Goal: Task Accomplishment & Management: Manage account settings

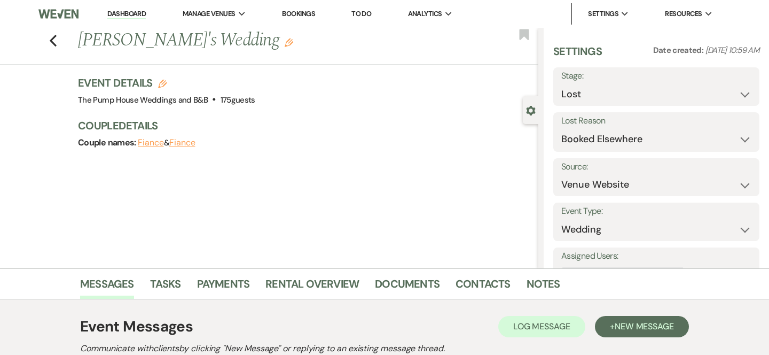
click at [48, 41] on div "Previous Andrea's Wedding Edit Bookmark" at bounding box center [267, 46] width 544 height 37
click at [51, 40] on use "button" at bounding box center [53, 41] width 7 height 12
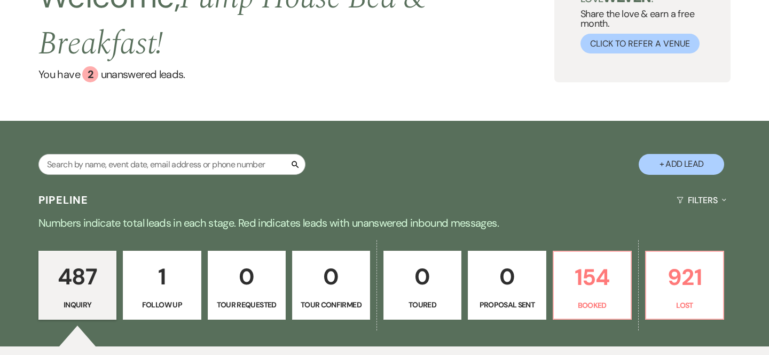
scroll to position [228, 0]
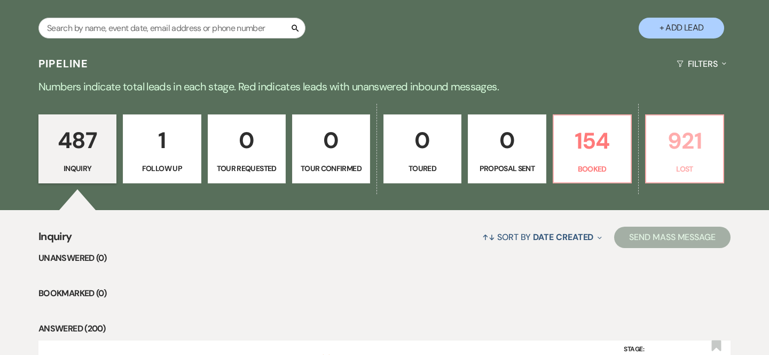
click at [706, 154] on p "921" at bounding box center [684, 141] width 64 height 36
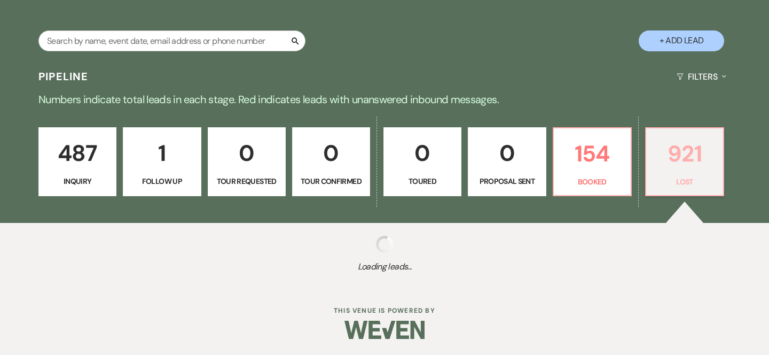
scroll to position [216, 0]
select select "8"
select select "6"
select select "8"
select select "5"
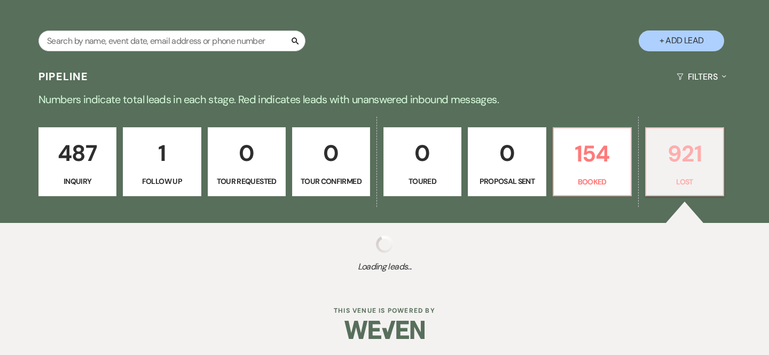
select select "8"
select select "5"
select select "8"
select select "5"
select select "8"
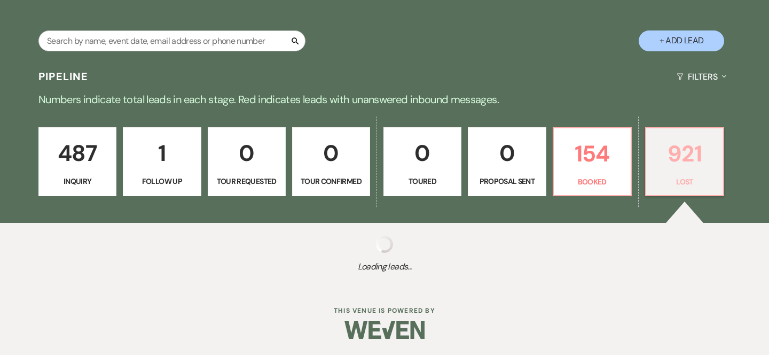
select select "8"
select select "10"
select select "8"
select select "5"
select select "8"
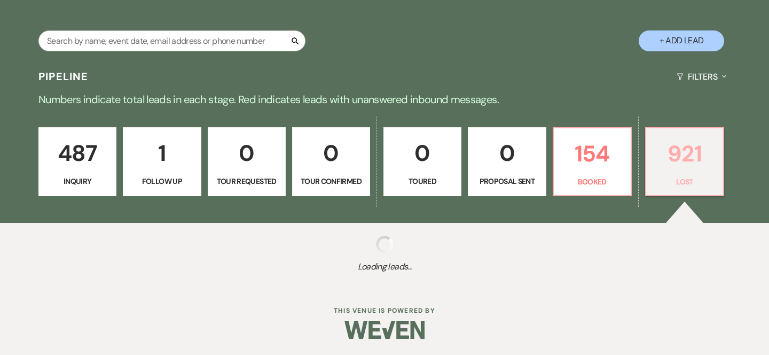
select select "5"
select select "8"
select select "5"
select select "8"
select select "5"
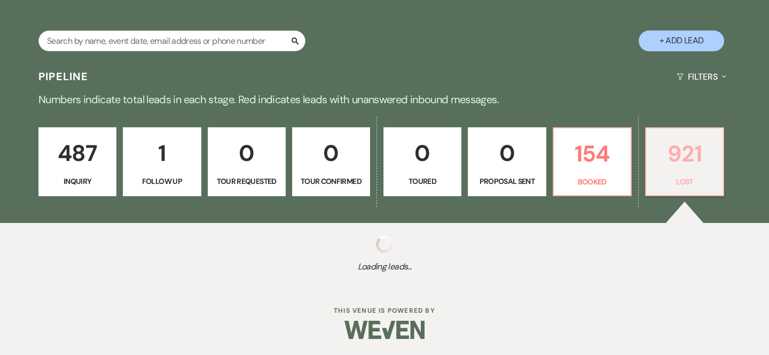
select select "8"
select select "5"
select select "8"
select select "5"
select select "8"
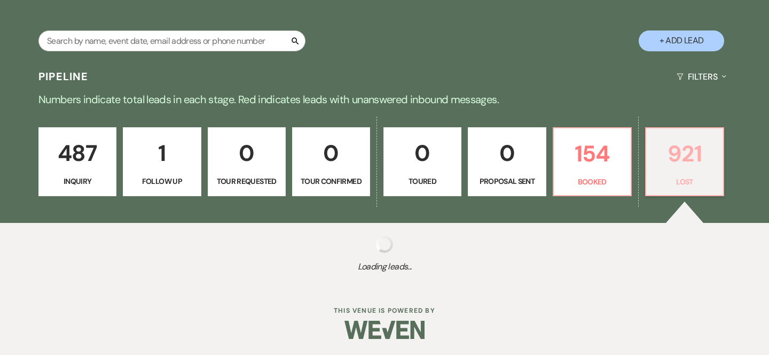
select select "5"
select select "8"
select select "5"
select select "8"
select select "5"
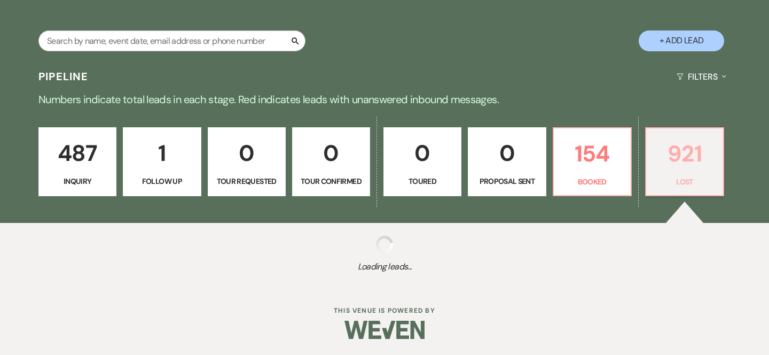
select select "8"
select select "5"
select select "8"
select select "5"
select select "8"
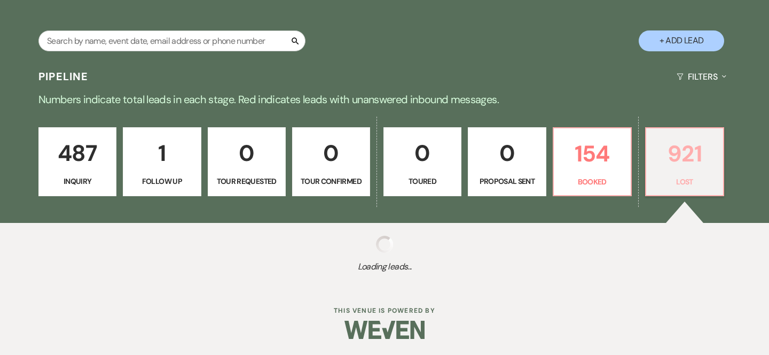
select select "5"
select select "8"
select select "5"
select select "8"
select select "5"
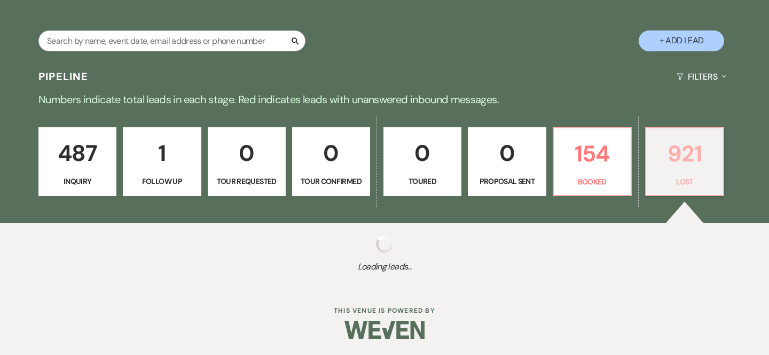
select select "8"
select select "5"
select select "8"
select select "5"
select select "8"
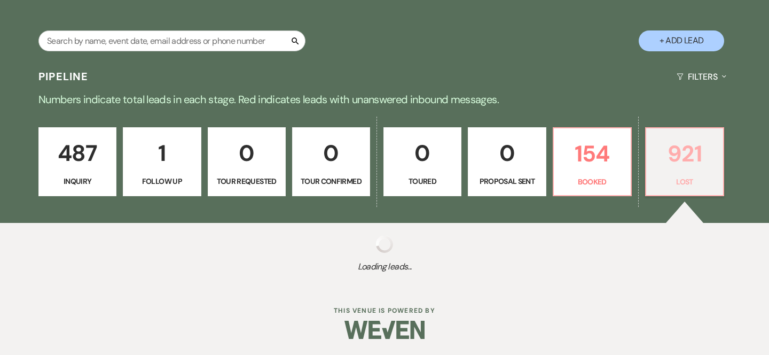
select select "5"
select select "8"
select select "5"
select select "8"
select select "5"
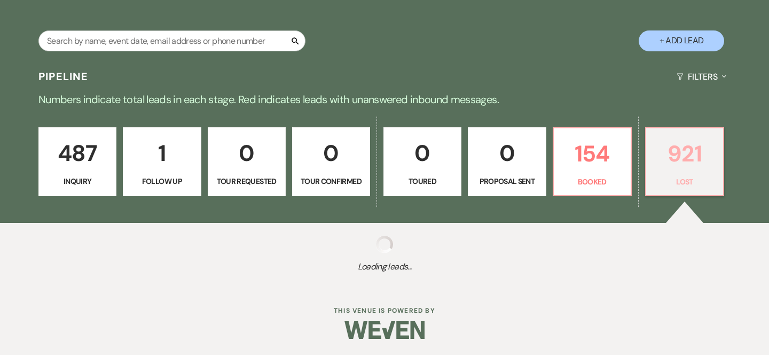
select select "8"
select select "5"
select select "8"
select select "5"
select select "8"
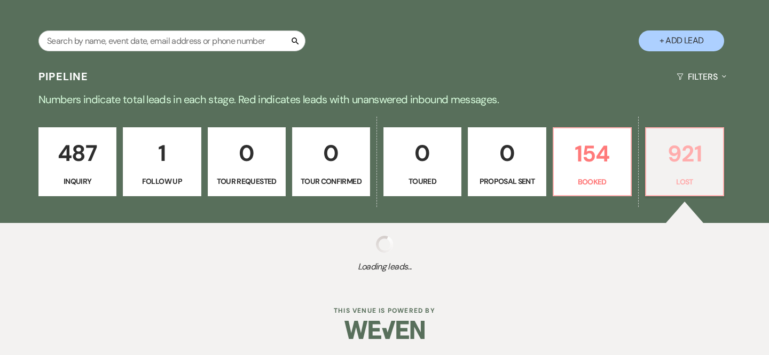
select select "5"
select select "8"
select select "10"
select select "8"
select select "5"
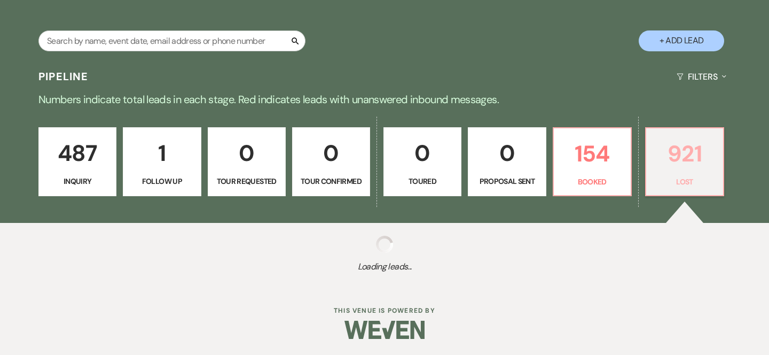
select select "8"
select select "5"
select select "8"
select select "5"
select select "8"
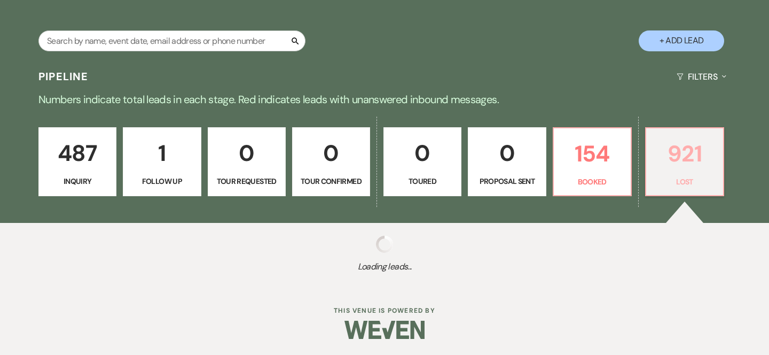
select select "5"
select select "8"
select select "5"
select select "8"
select select "5"
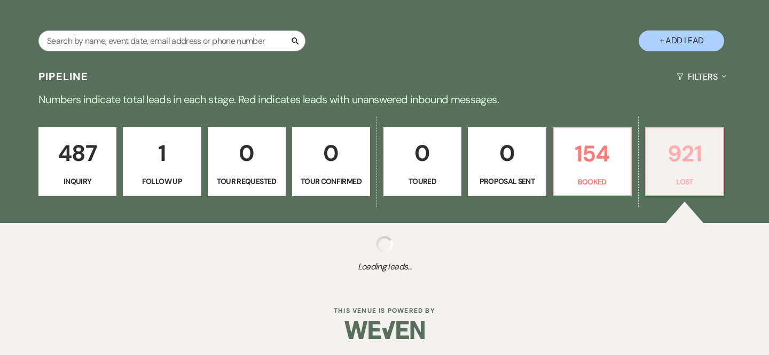
select select "8"
select select "5"
select select "8"
select select "5"
select select "8"
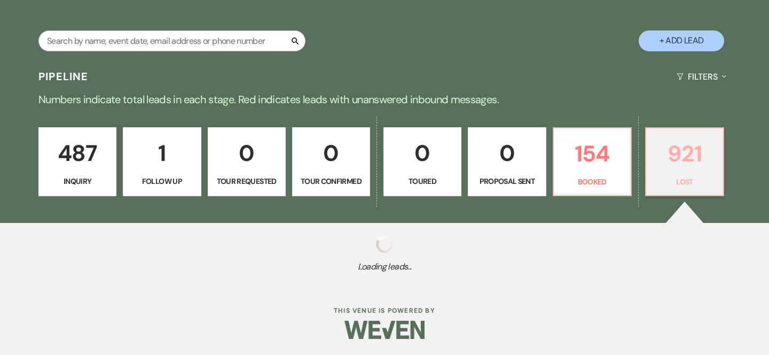
select select "5"
select select "8"
select select "5"
select select "8"
select select "5"
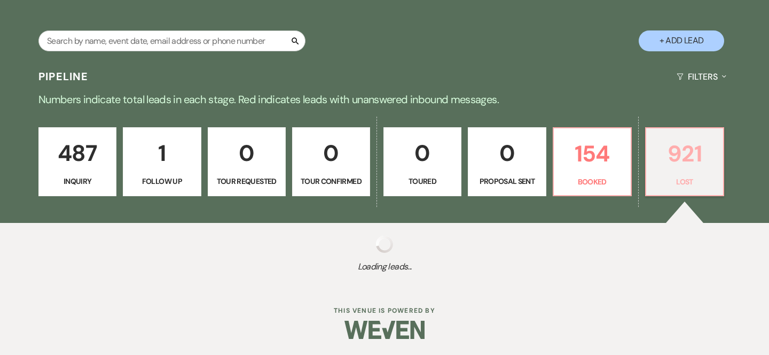
select select "8"
select select "5"
select select "8"
select select "5"
select select "8"
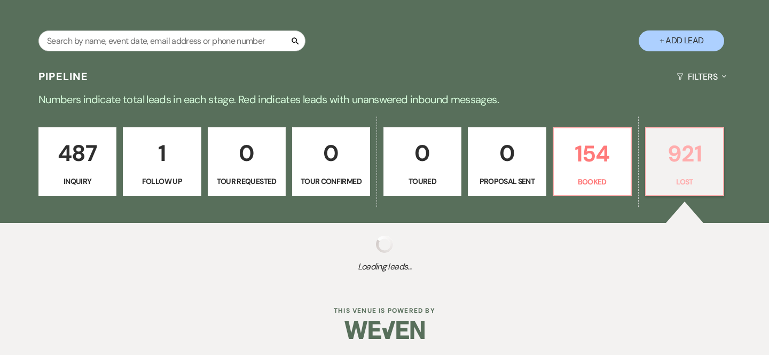
select select "5"
select select "8"
select select "6"
select select "8"
select select "5"
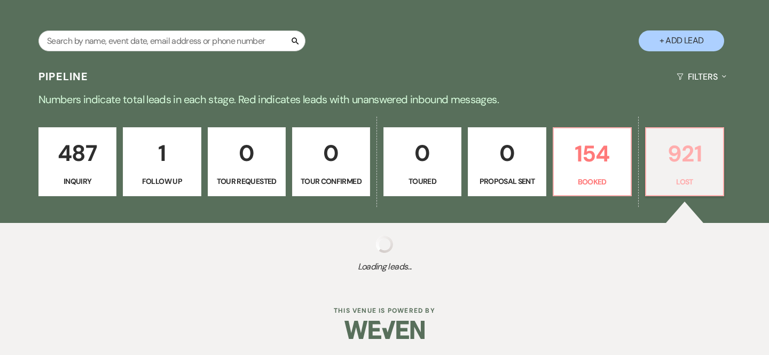
select select "8"
select select "5"
select select "8"
select select "5"
select select "8"
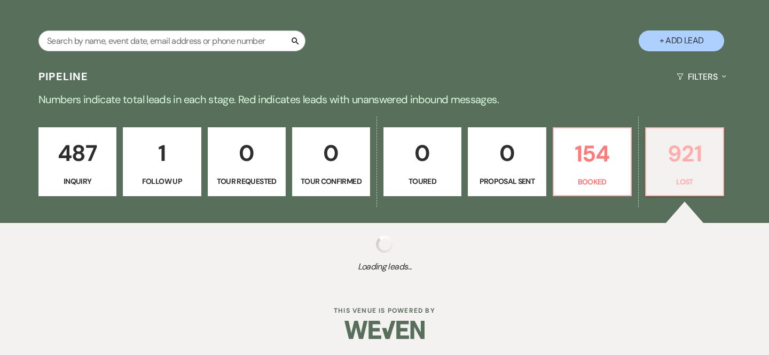
select select "5"
select select "8"
select select "5"
select select "8"
select select "5"
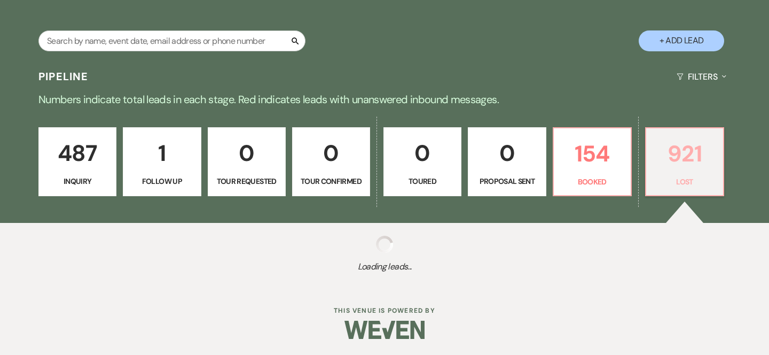
select select "8"
select select "5"
select select "8"
select select "5"
select select "8"
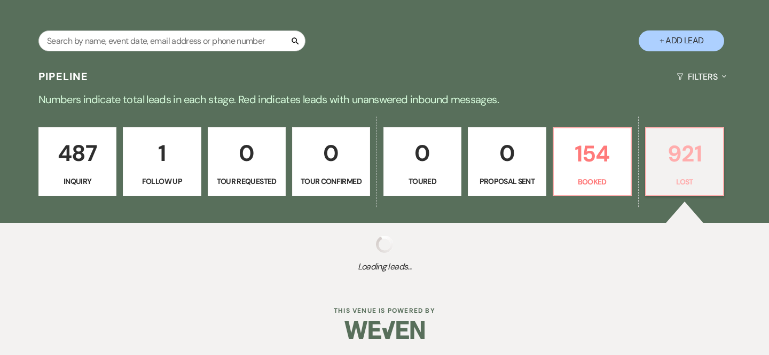
select select "5"
select select "8"
select select "5"
select select "8"
select select "10"
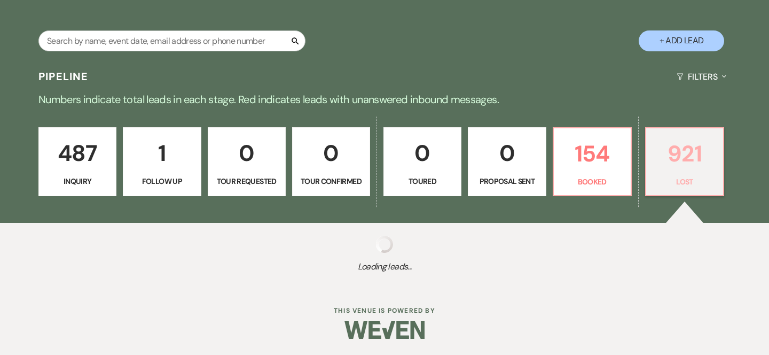
select select "8"
select select "5"
select select "8"
select select "5"
select select "8"
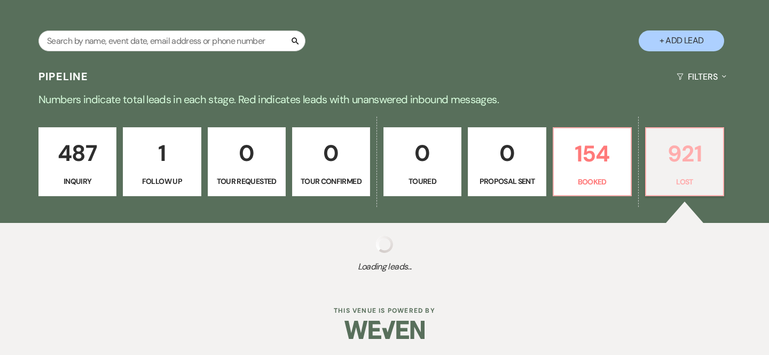
select select "5"
select select "8"
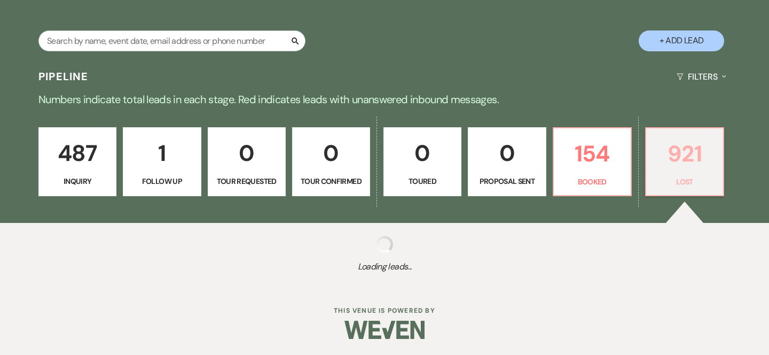
select select "8"
select select "5"
select select "8"
select select "10"
select select "8"
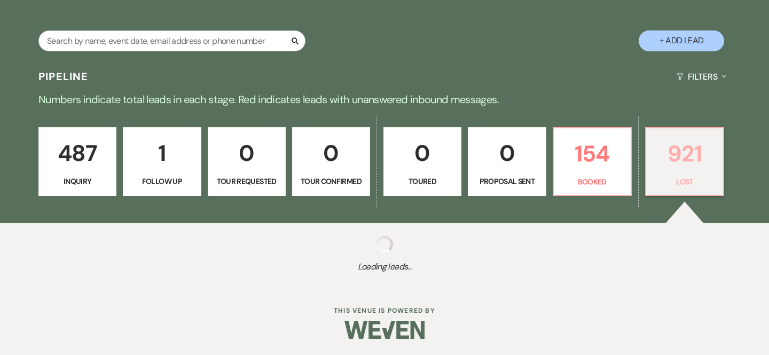
select select "5"
select select "8"
select select "5"
select select "8"
select select "1"
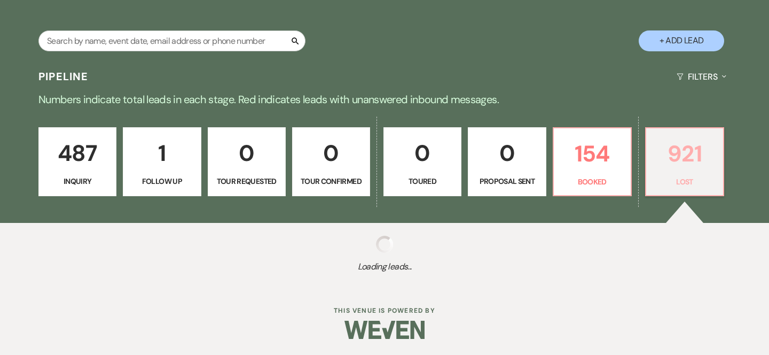
select select "8"
select select "5"
select select "8"
select select "5"
select select "8"
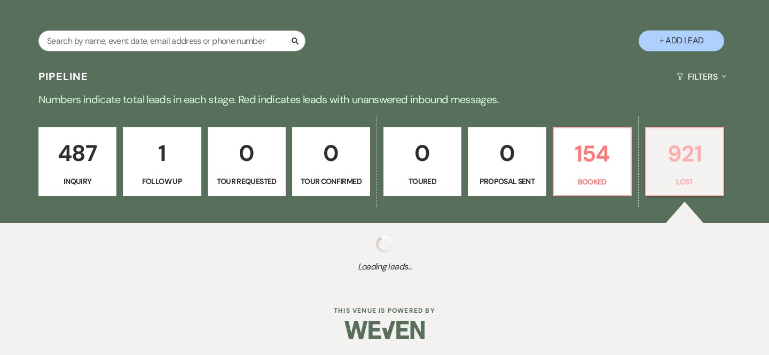
select select "6"
select select "8"
select select "5"
select select "8"
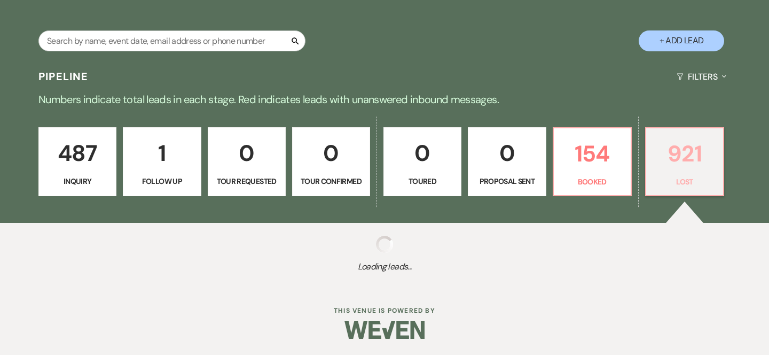
select select "5"
select select "8"
select select "5"
select select "8"
select select "6"
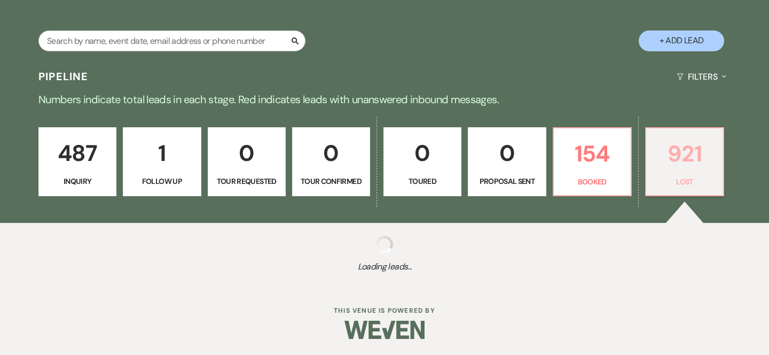
select select "8"
select select "5"
select select "8"
select select "5"
select select "8"
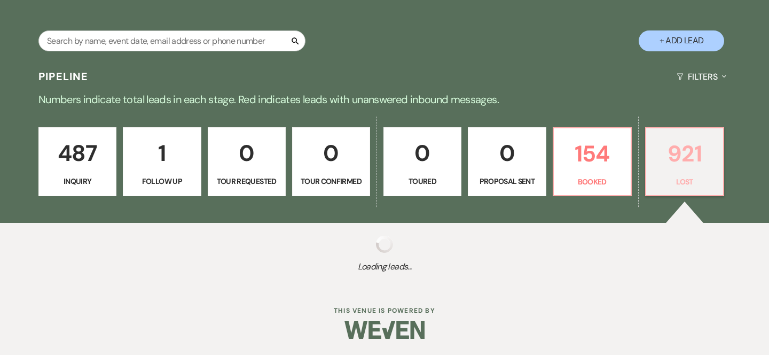
select select "5"
select select "8"
select select "5"
select select "8"
select select "5"
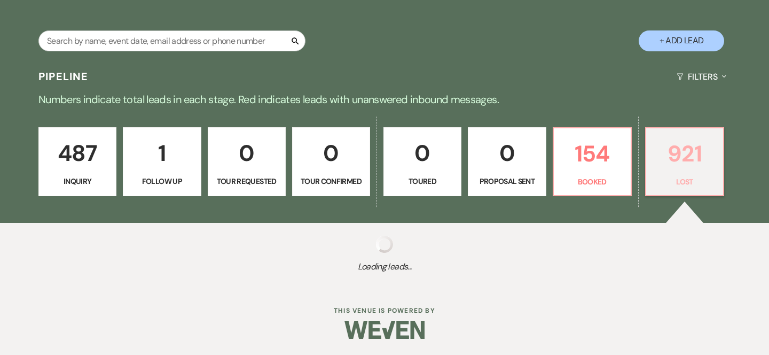
select select "8"
select select "5"
select select "8"
select select "5"
select select "8"
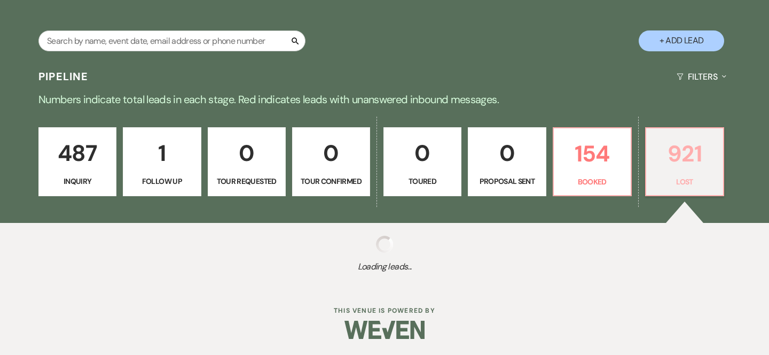
select select "10"
select select "8"
select select "5"
select select "8"
select select "1"
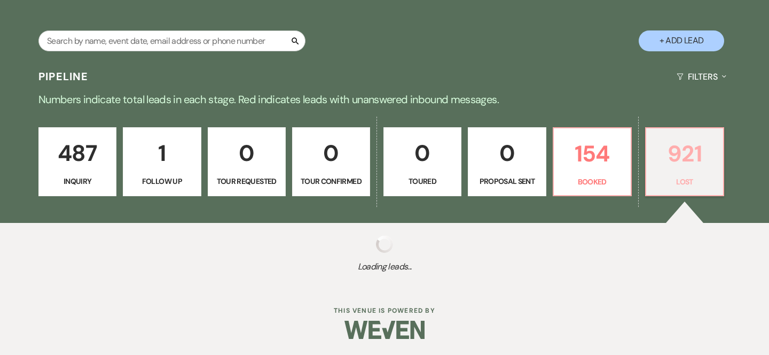
select select "8"
select select "5"
select select "8"
select select "5"
select select "8"
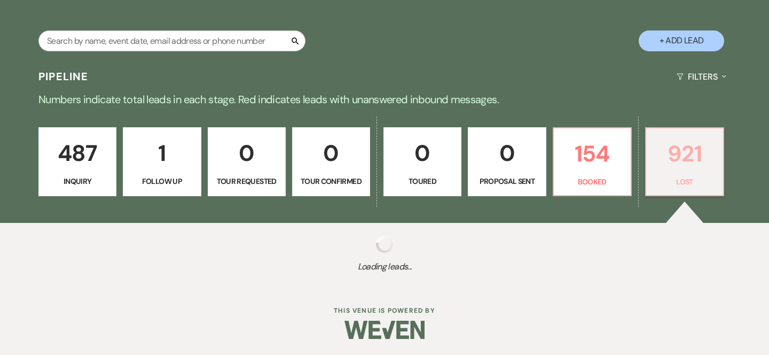
select select "5"
select select "8"
select select "10"
select select "8"
select select "5"
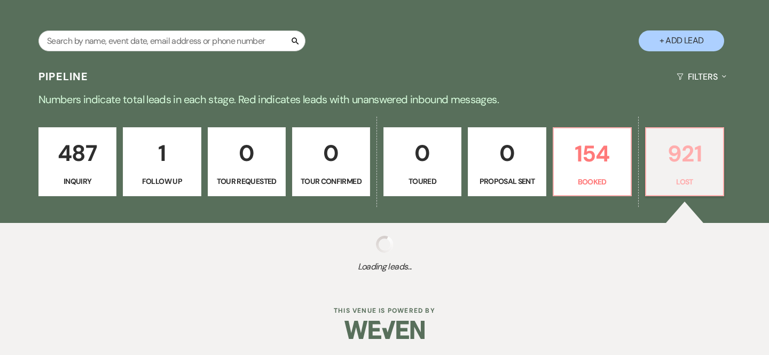
select select "8"
select select "5"
select select "8"
select select "5"
select select "8"
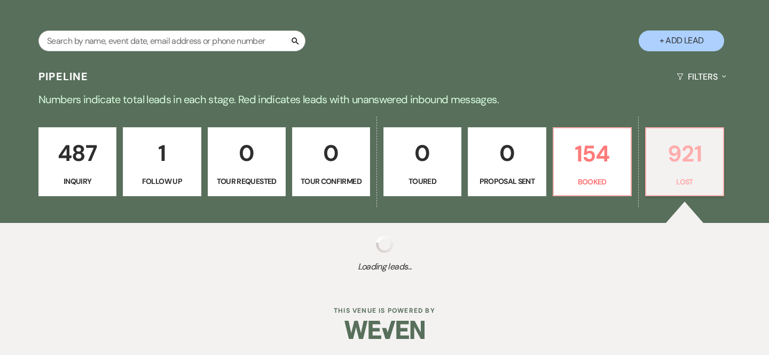
select select "5"
select select "8"
select select "5"
select select "8"
select select "5"
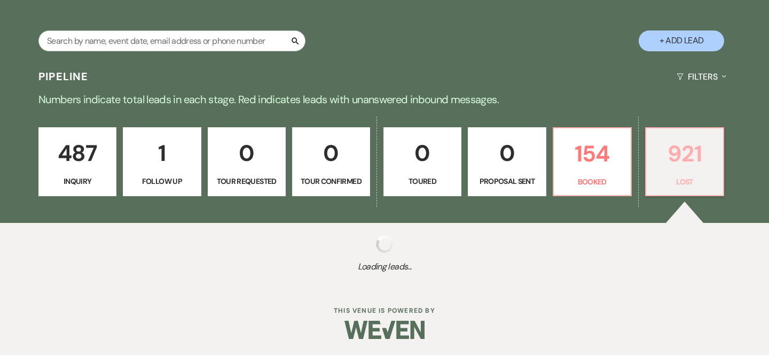
select select "8"
select select "5"
select select "8"
select select "7"
select select "8"
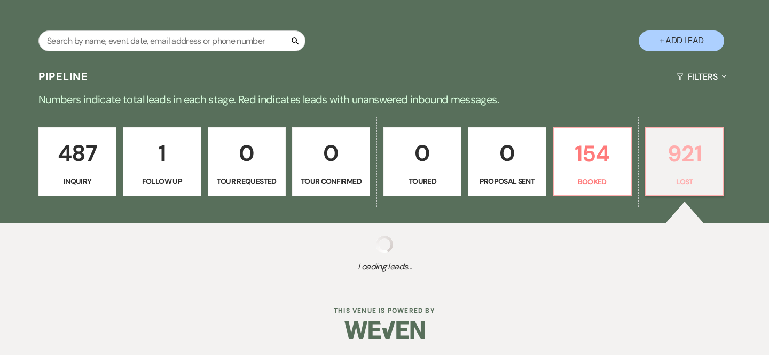
select select "5"
select select "8"
select select "11"
select select "8"
select select "5"
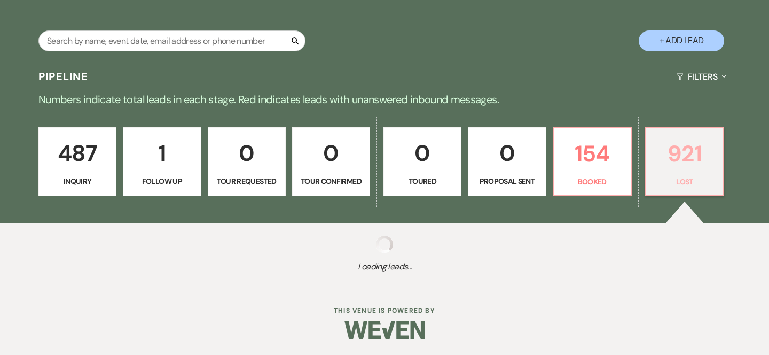
select select "8"
select select "5"
select select "8"
select select "10"
select select "8"
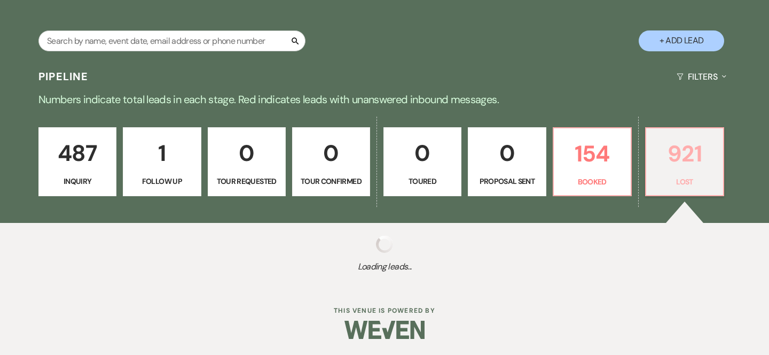
select select "5"
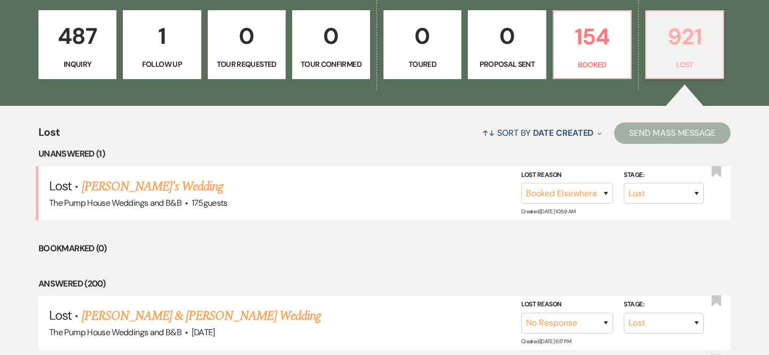
scroll to position [334, 0]
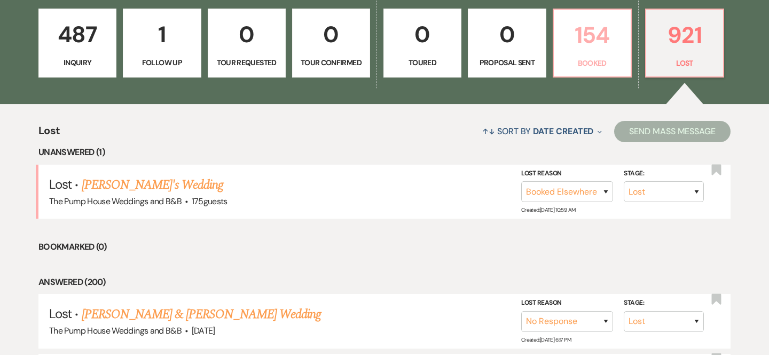
click at [608, 45] on p "154" at bounding box center [592, 35] width 64 height 36
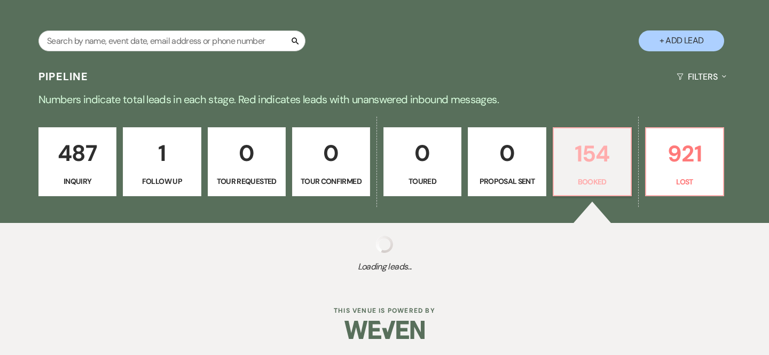
scroll to position [334, 0]
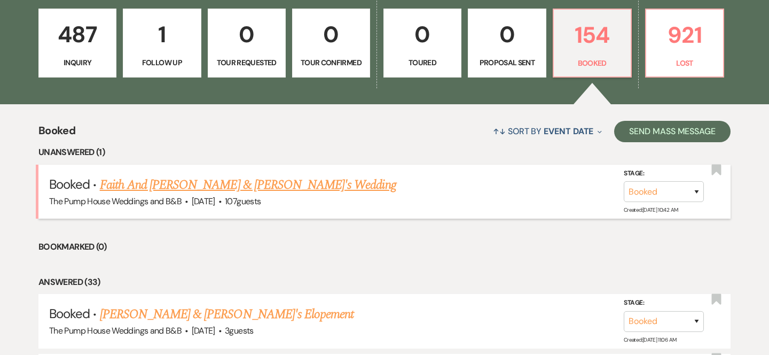
click at [235, 185] on link "Faith And [PERSON_NAME] & [PERSON_NAME]'s Wedding" at bounding box center [248, 184] width 296 height 19
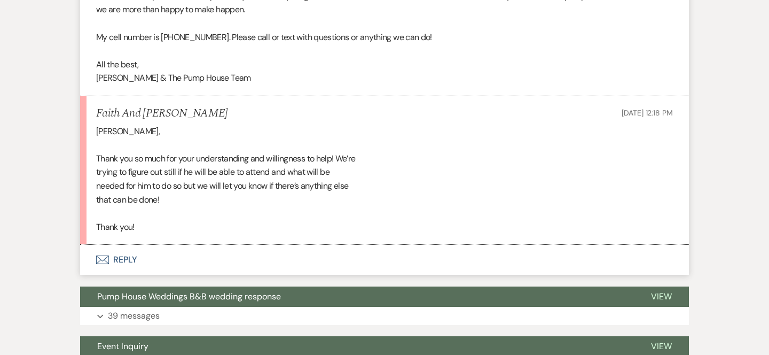
scroll to position [873, 0]
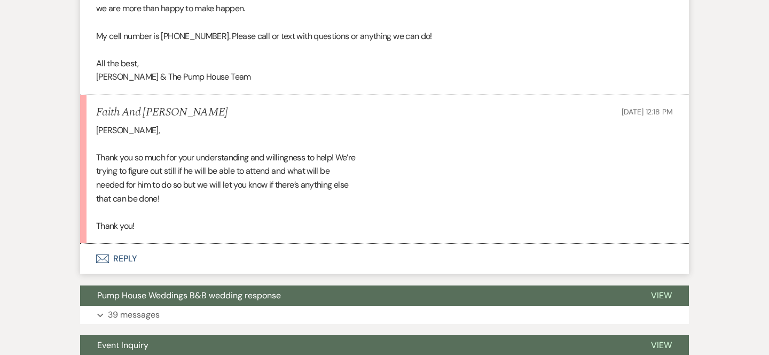
click at [103, 263] on icon "Envelope" at bounding box center [102, 258] width 13 height 9
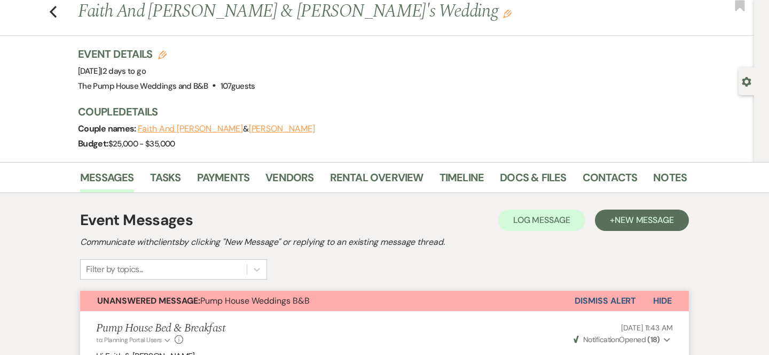
scroll to position [28, 0]
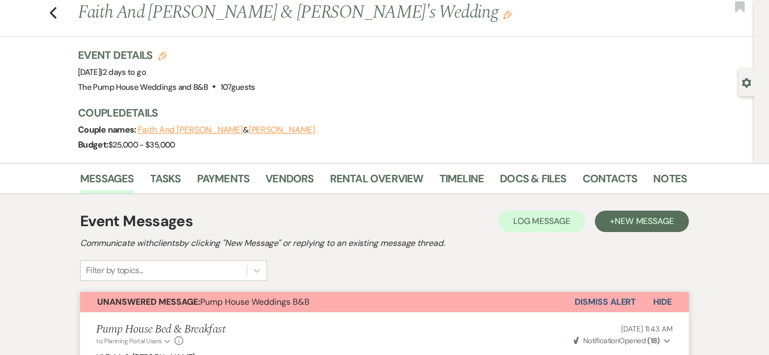
click at [626, 302] on button "Dismiss Alert" at bounding box center [604, 302] width 61 height 20
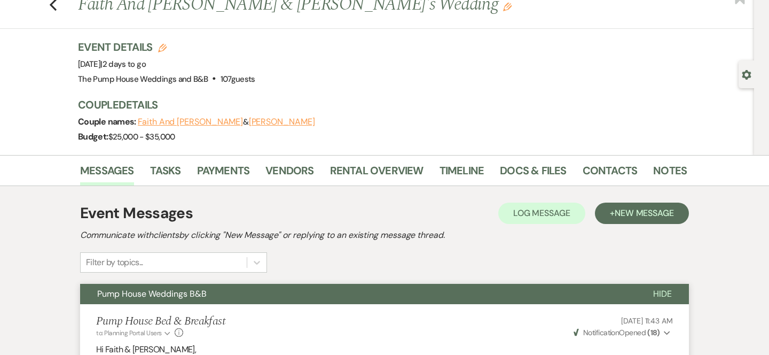
scroll to position [0, 0]
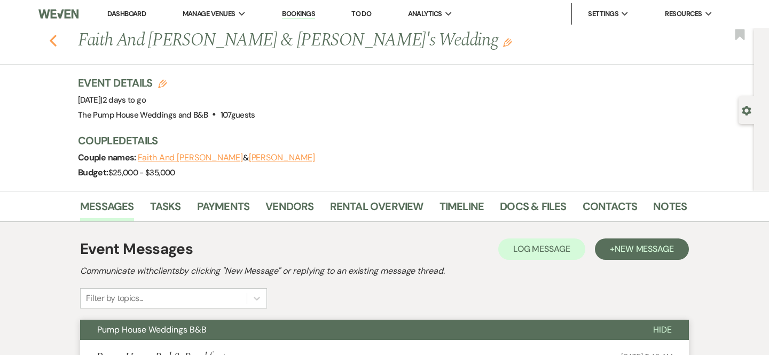
click at [49, 41] on icon "Previous" at bounding box center [53, 40] width 8 height 13
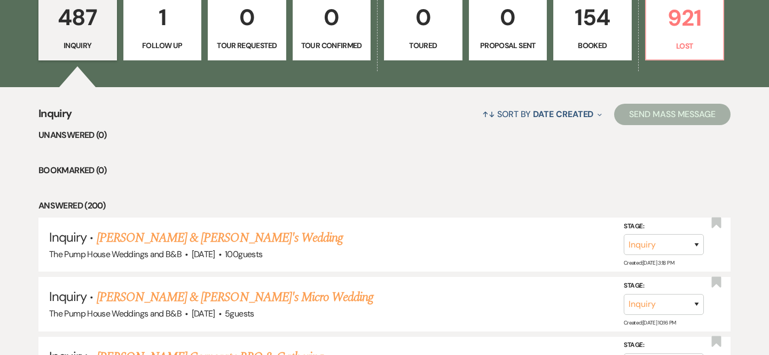
scroll to position [342, 0]
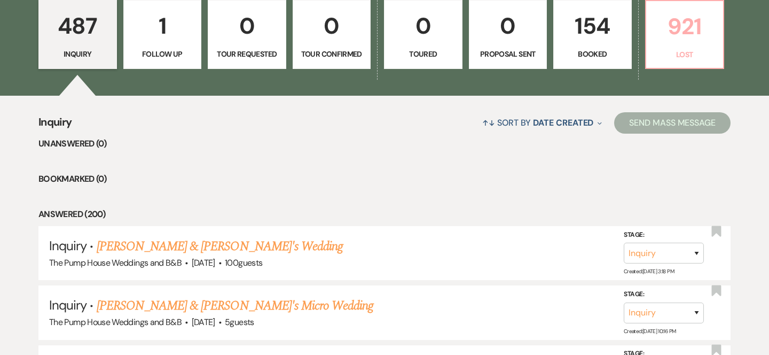
click at [702, 53] on p "Lost" at bounding box center [684, 55] width 65 height 12
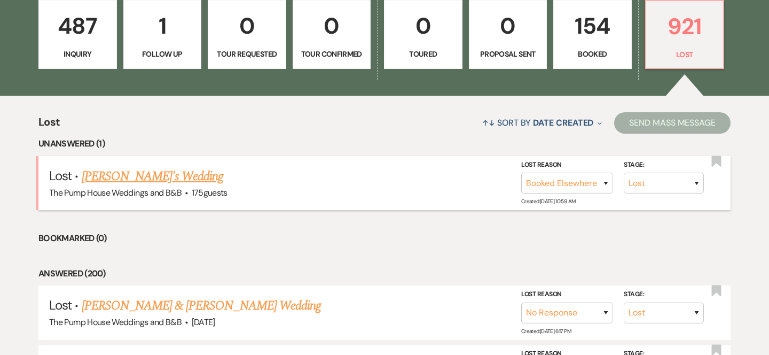
click at [163, 178] on link "Andrea's Wedding" at bounding box center [153, 176] width 142 height 19
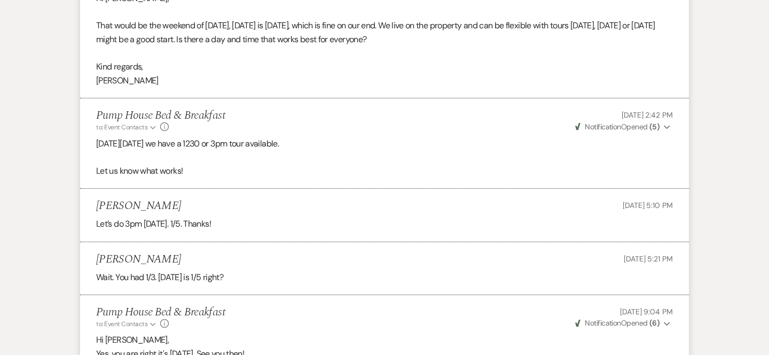
scroll to position [931, 0]
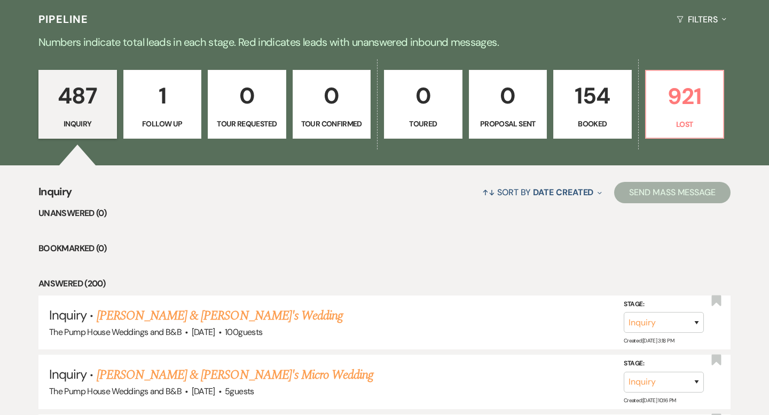
scroll to position [274, 0]
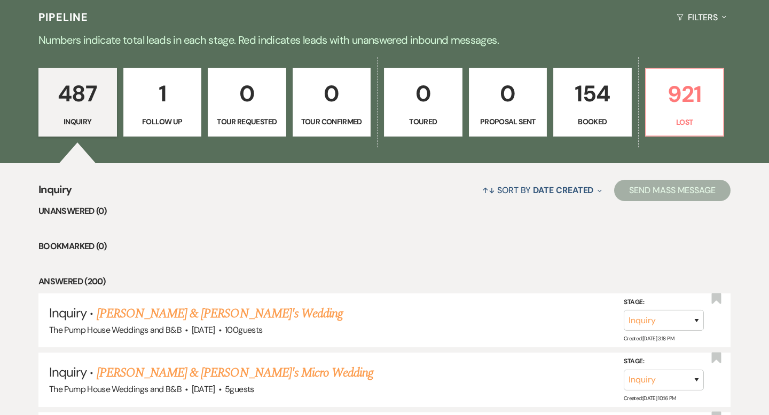
click at [168, 109] on p "1" at bounding box center [162, 94] width 65 height 36
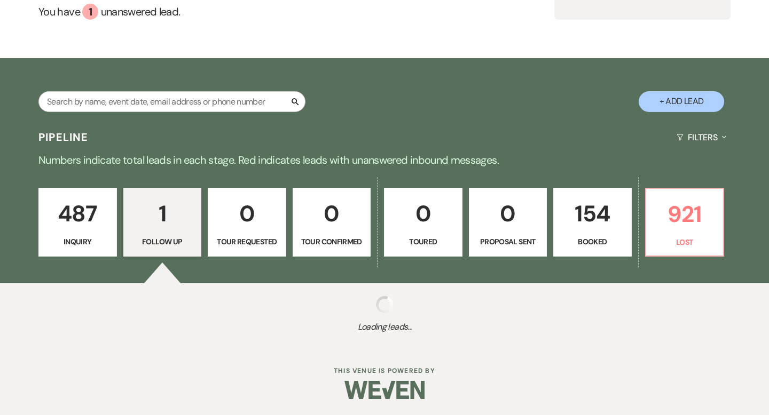
scroll to position [155, 0]
select select "9"
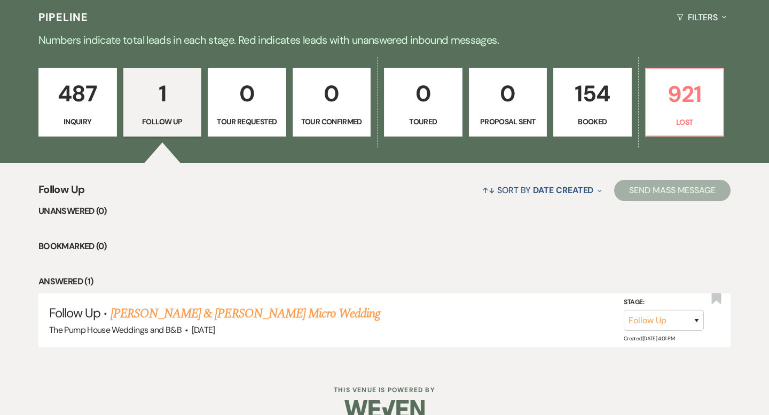
scroll to position [294, 0]
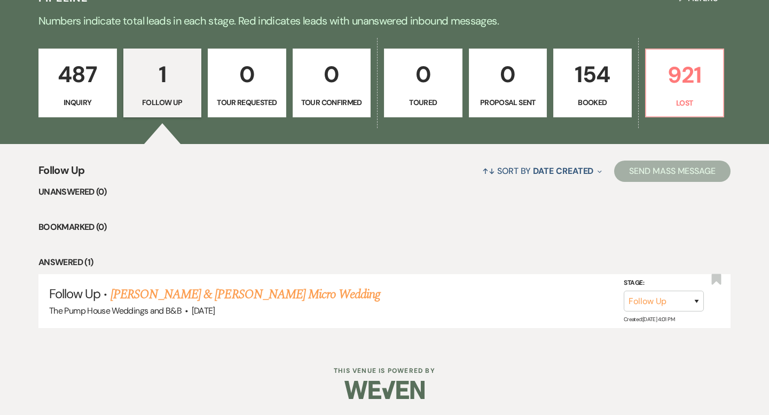
click at [243, 66] on p "0" at bounding box center [247, 75] width 65 height 36
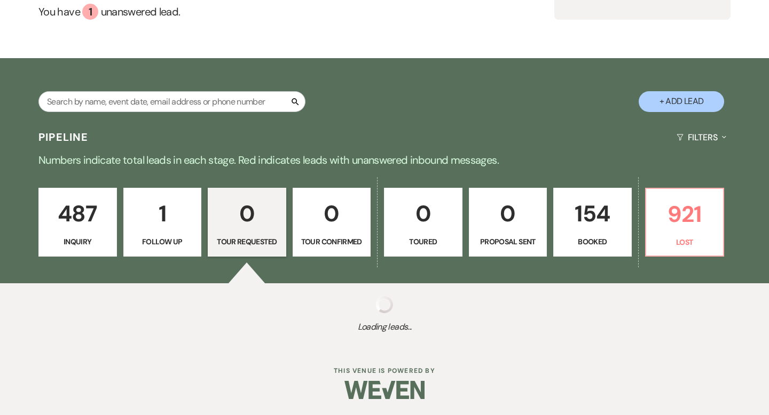
scroll to position [182, 0]
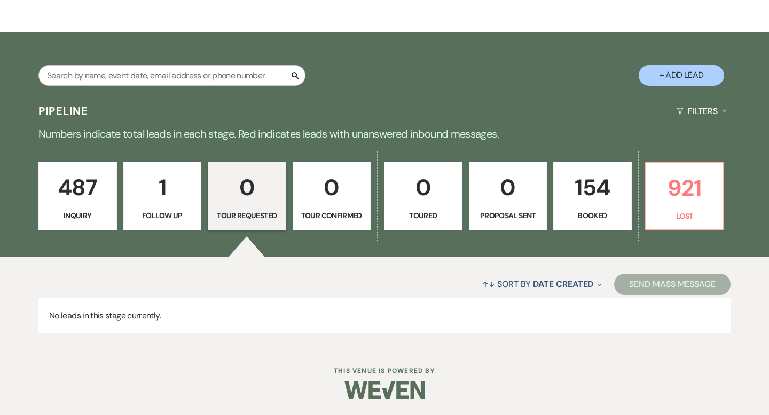
click at [513, 222] on link "0 Proposal Sent" at bounding box center [508, 196] width 78 height 69
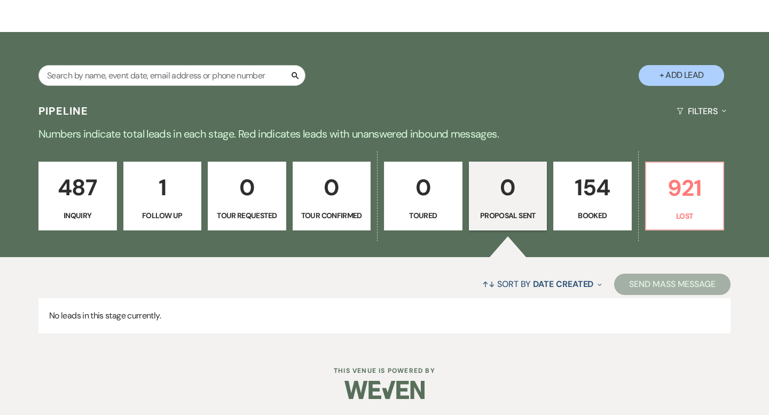
click at [597, 220] on p "Booked" at bounding box center [592, 216] width 65 height 12
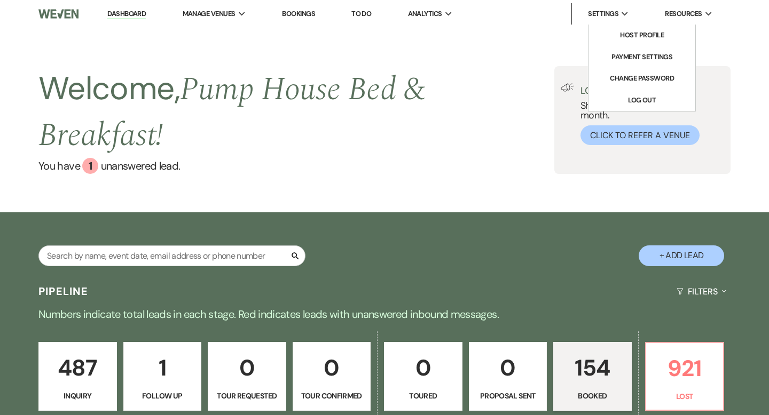
select select "7"
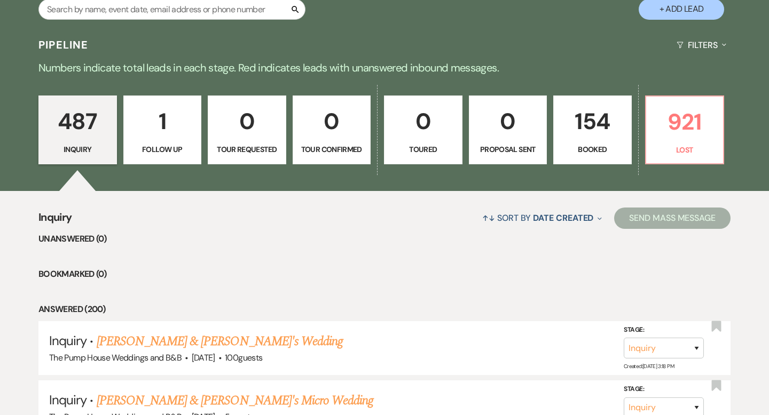
click at [582, 128] on p "154" at bounding box center [592, 122] width 65 height 36
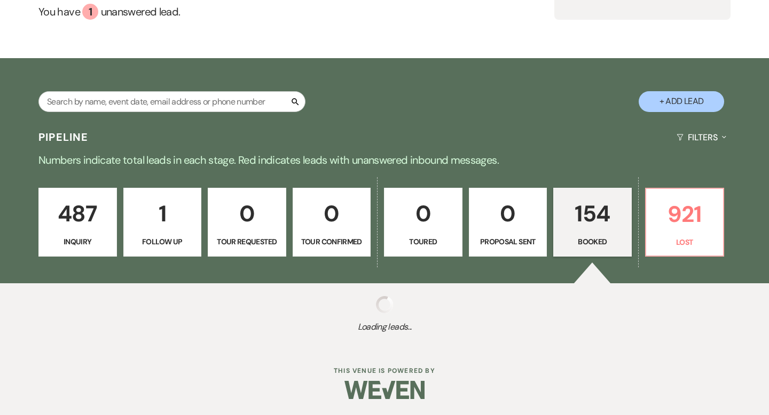
select select "7"
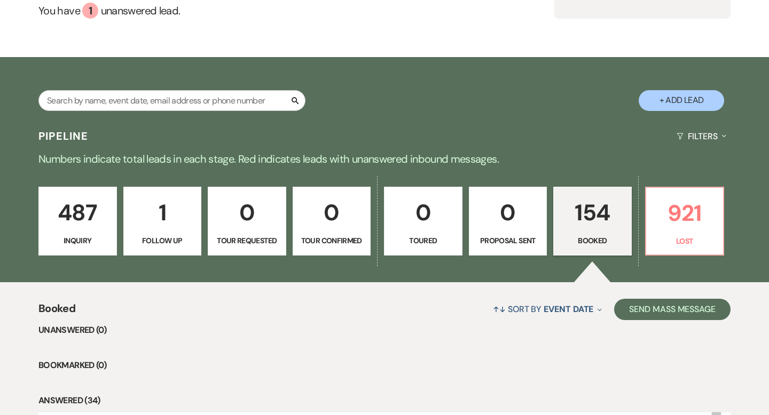
scroll to position [247, 0]
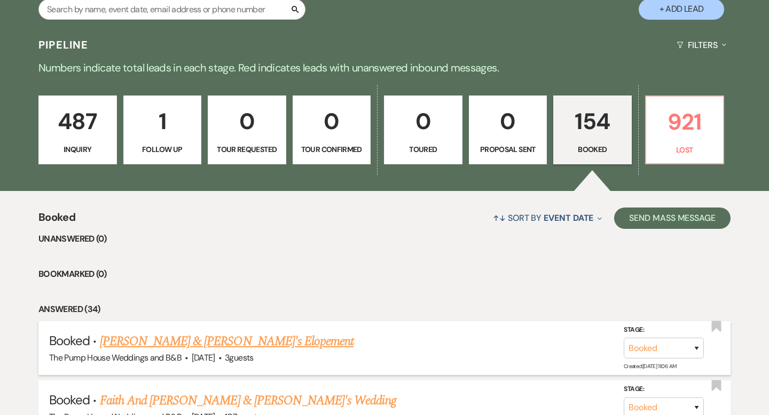
click at [201, 342] on link "[PERSON_NAME] & [PERSON_NAME]'s Elopement" at bounding box center [227, 341] width 254 height 19
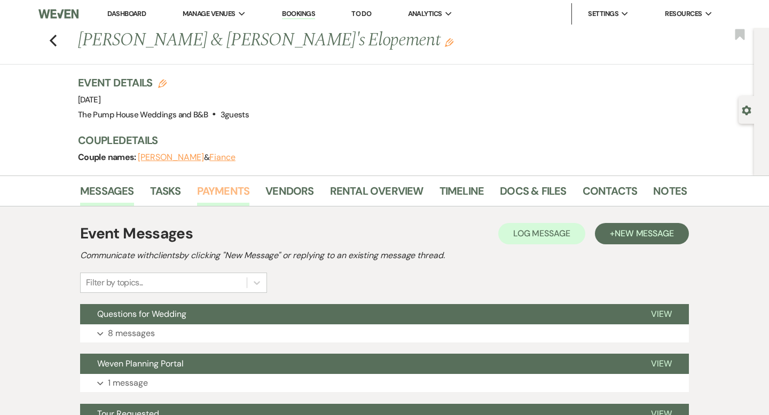
click at [238, 187] on link "Payments" at bounding box center [223, 194] width 53 height 23
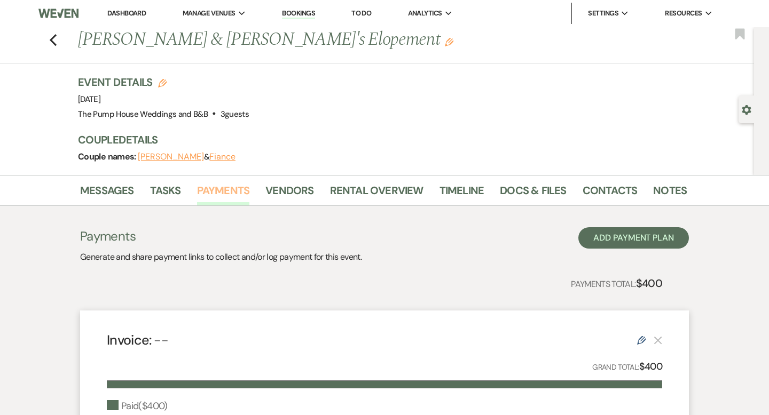
scroll to position [7, 0]
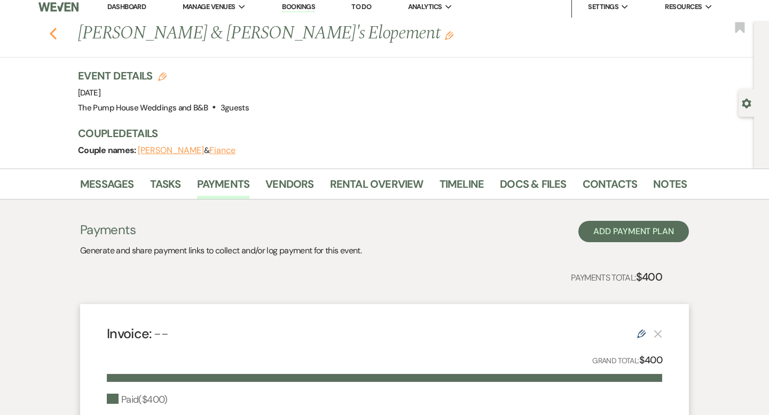
click at [54, 34] on icon "Previous" at bounding box center [53, 33] width 8 height 13
select select "7"
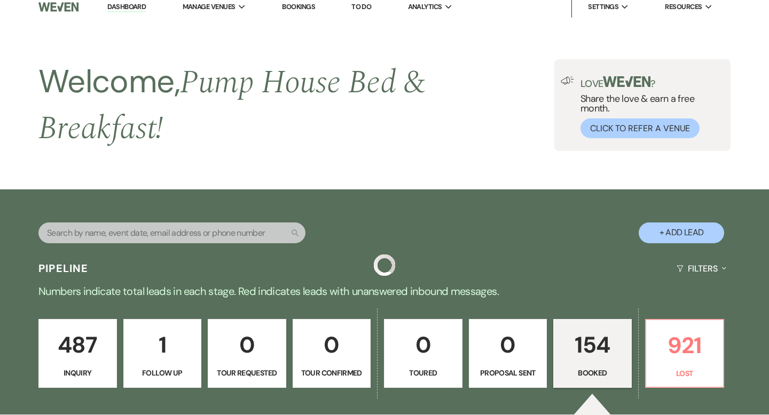
scroll to position [247, 0]
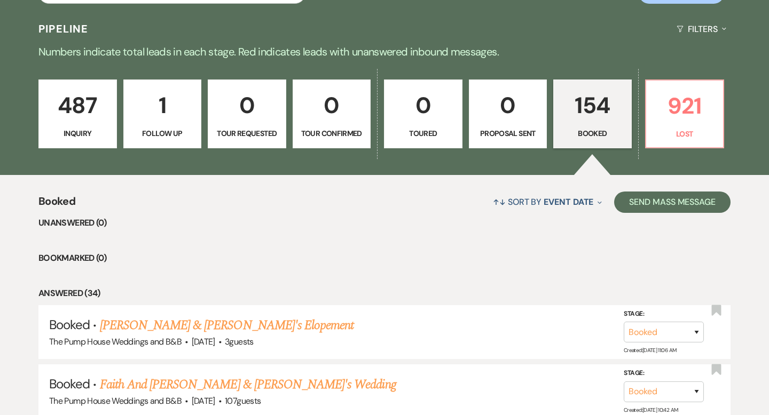
click at [593, 126] on link "154 Booked" at bounding box center [592, 114] width 78 height 69
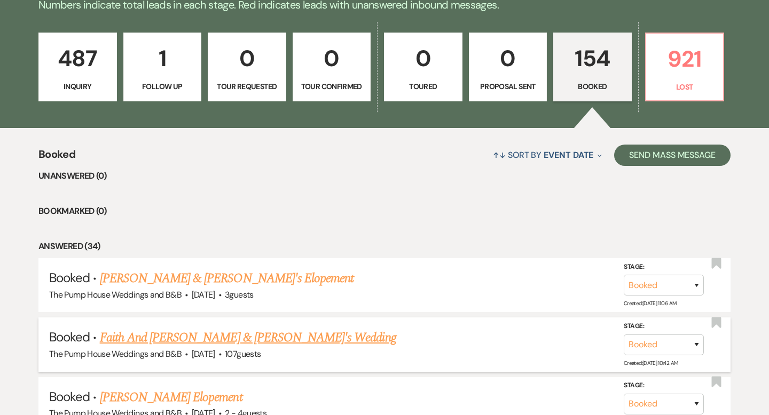
scroll to position [296, 0]
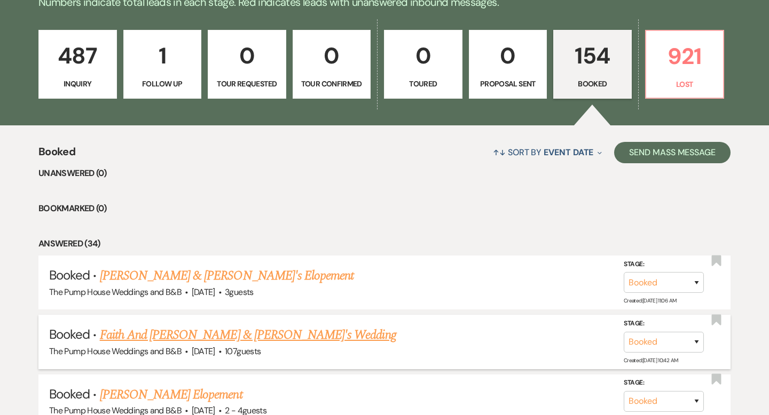
click at [252, 334] on link "Faith And [PERSON_NAME] & [PERSON_NAME]'s Wedding" at bounding box center [248, 335] width 296 height 19
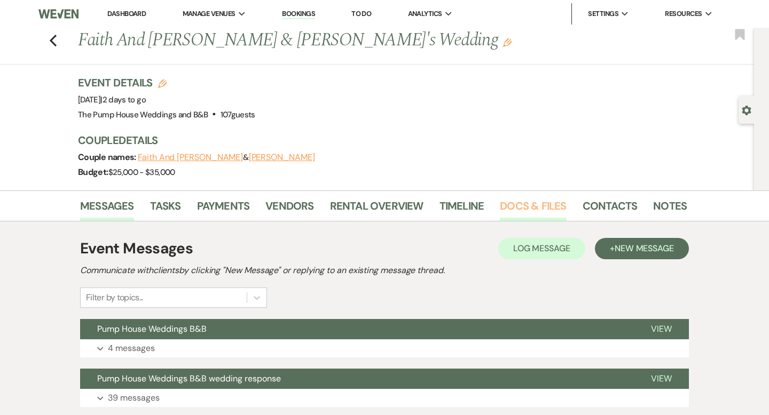
click at [543, 209] on link "Docs & Files" at bounding box center [533, 209] width 66 height 23
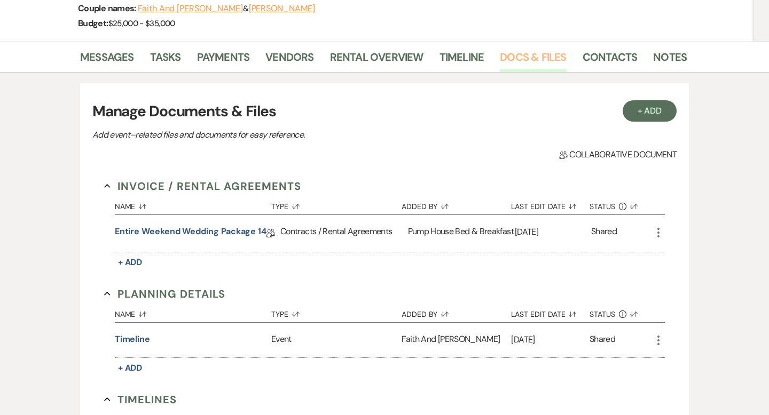
scroll to position [152, 0]
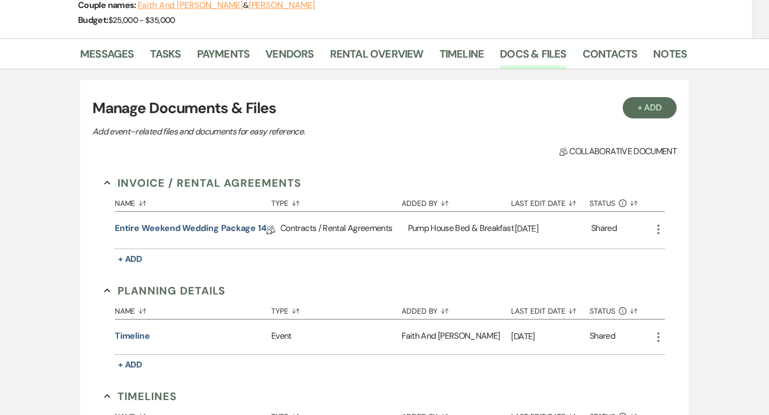
click at [360, 229] on div "Contracts / Rental Agreements" at bounding box center [343, 230] width 127 height 37
click at [224, 229] on link "Entire Weekend Wedding Package 14" at bounding box center [191, 230] width 152 height 17
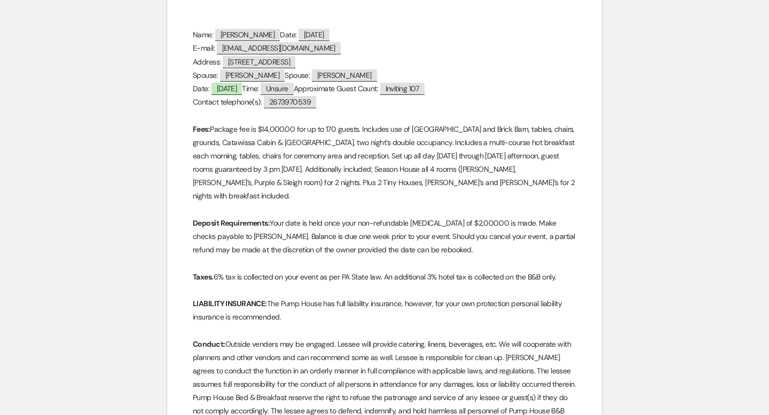
scroll to position [357, 0]
